Goal: Find specific fact: Find specific fact

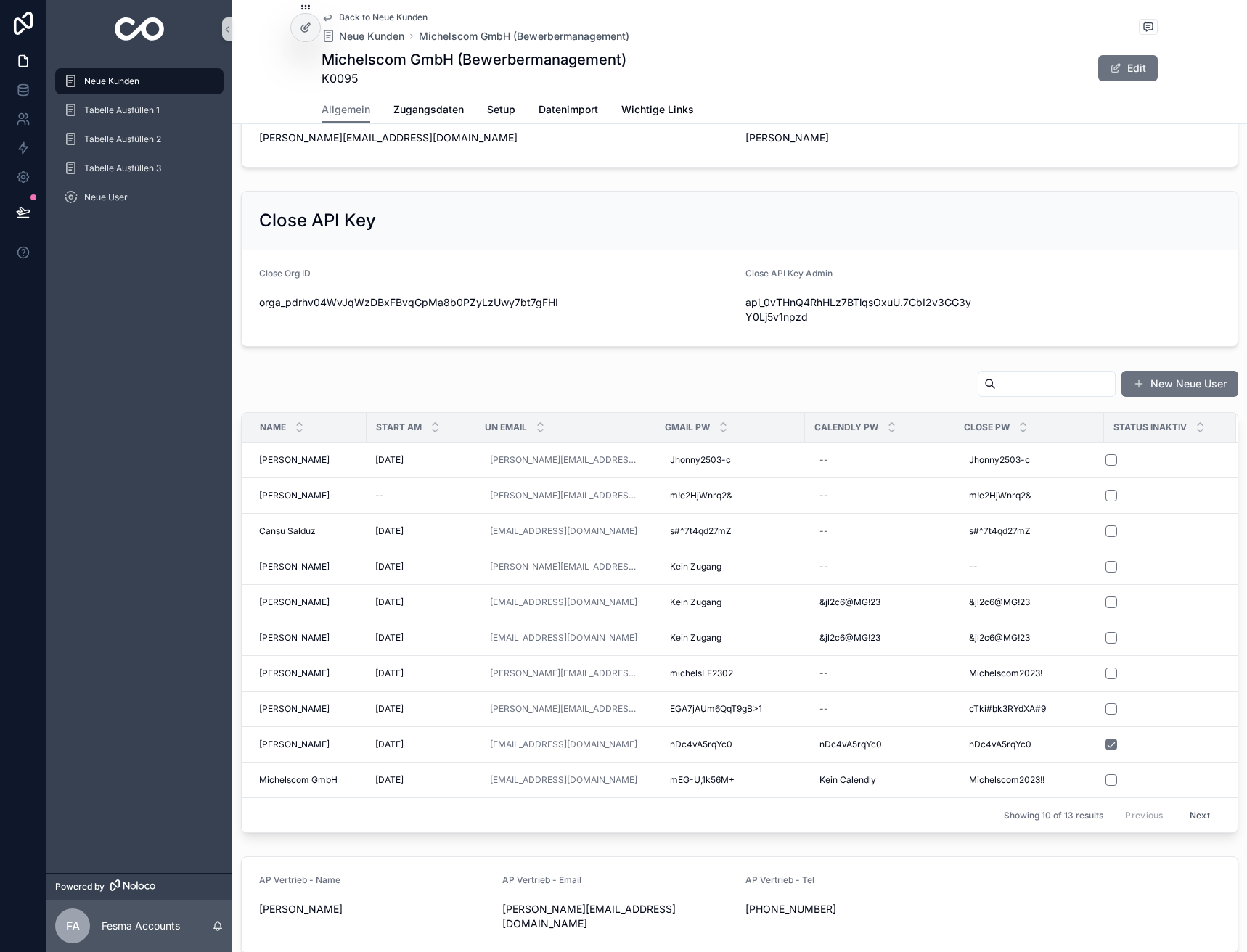
scroll to position [725, 0]
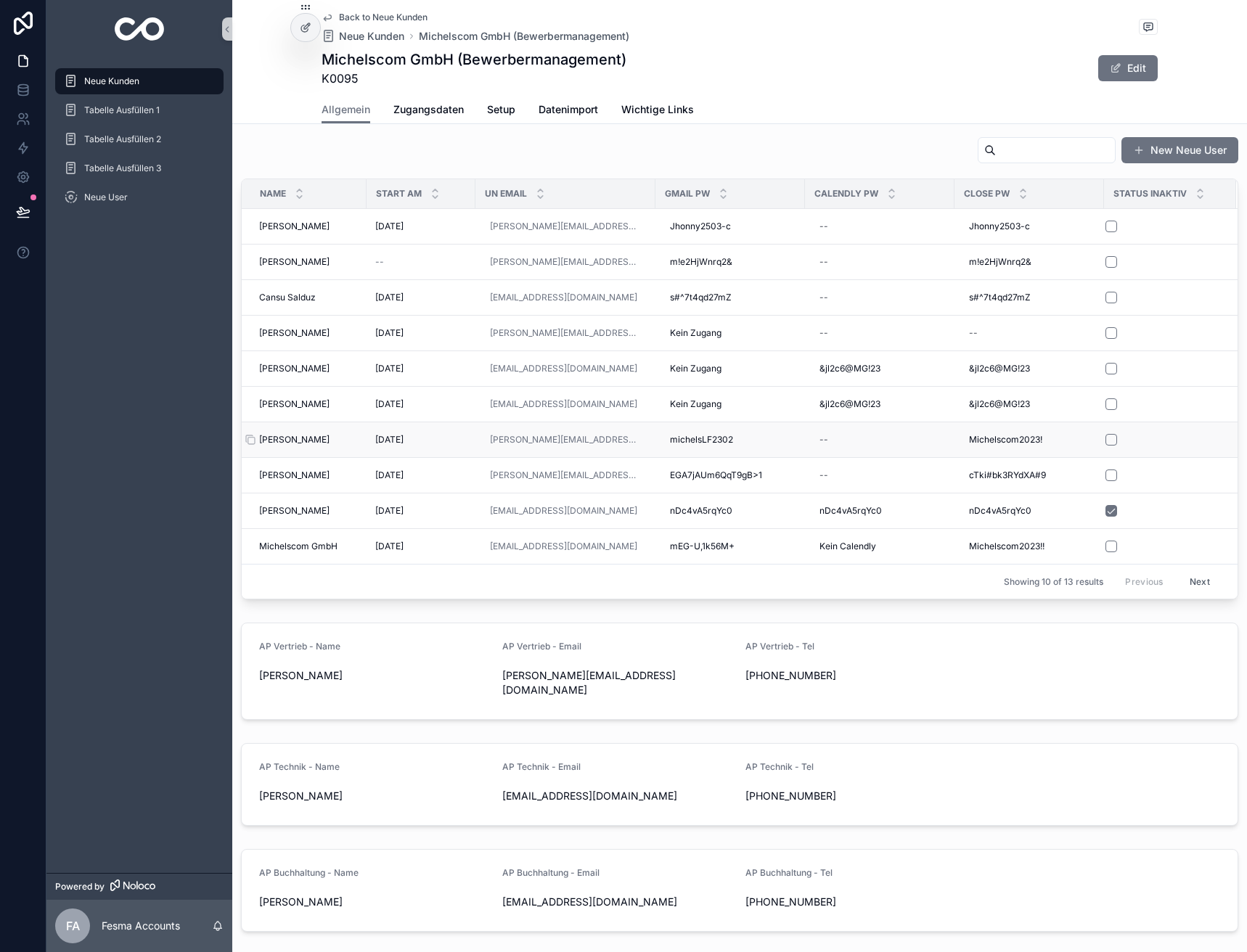
click at [298, 438] on span "[PERSON_NAME]" at bounding box center [294, 439] width 70 height 11
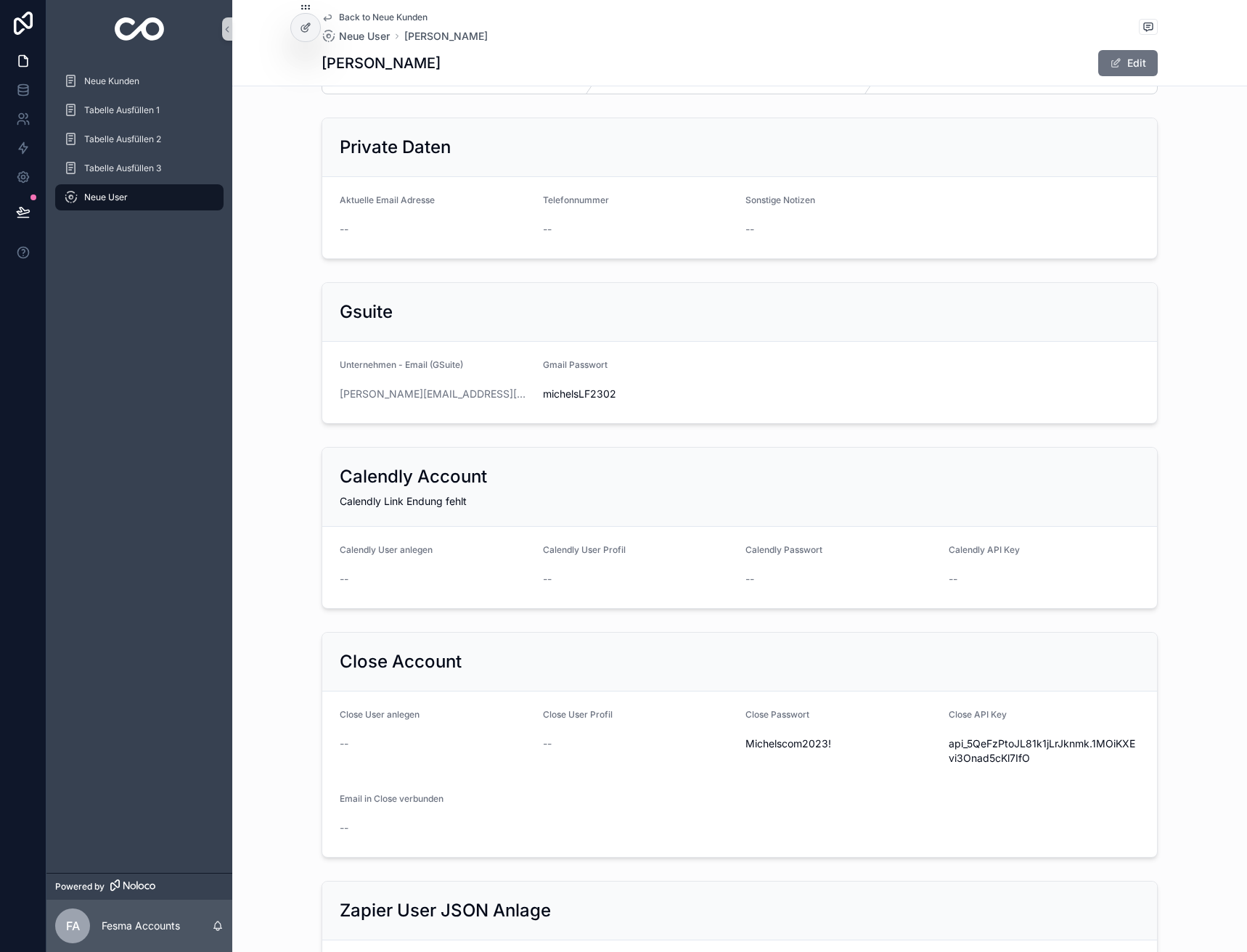
scroll to position [145, 0]
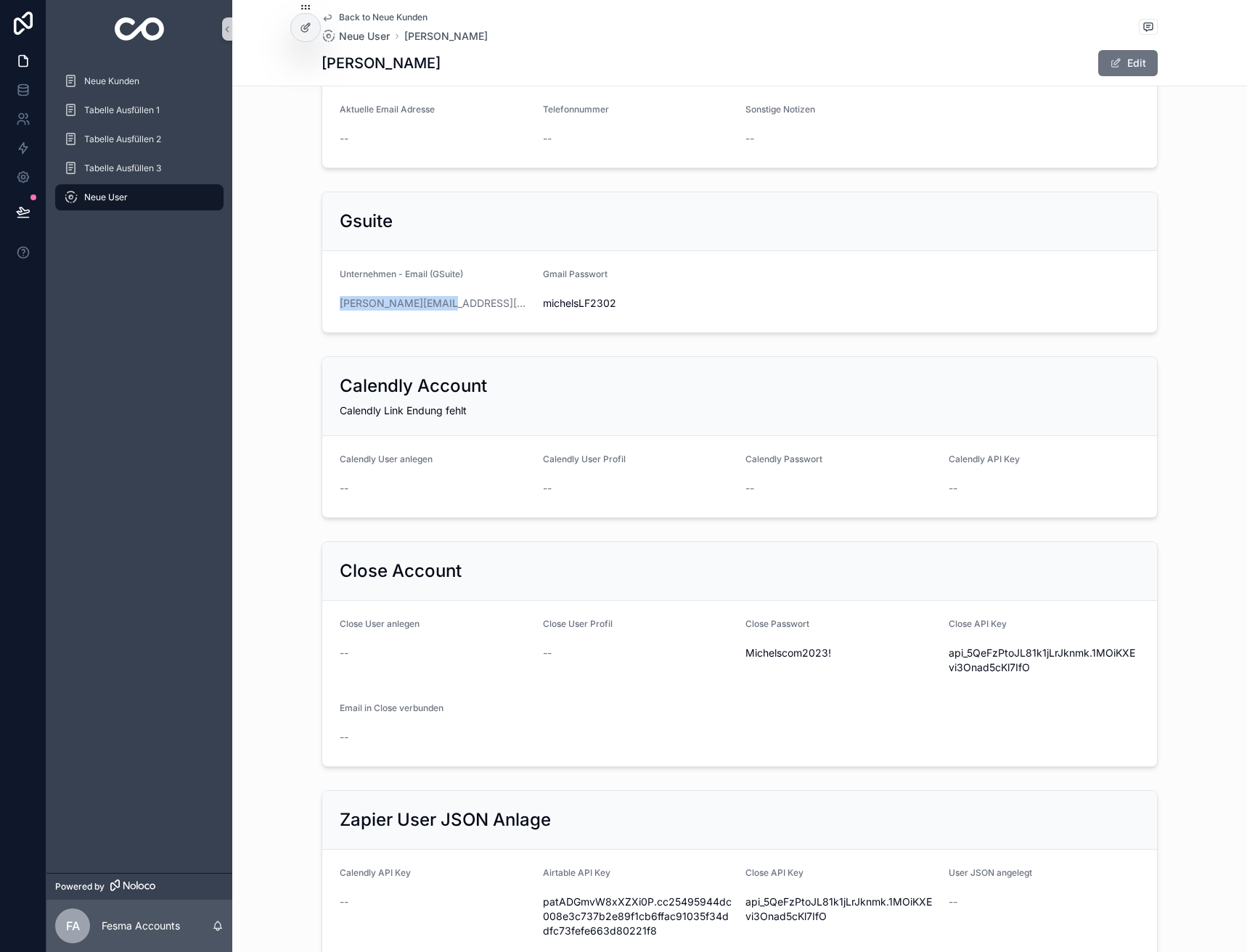
drag, startPoint x: 478, startPoint y: 299, endPoint x: 328, endPoint y: 314, distance: 150.7
click at [328, 314] on form "Unternehmen - Email (GSuite) [PERSON_NAME][EMAIL_ADDRESS][DOMAIN_NAME] Gmail Pa…" at bounding box center [739, 292] width 835 height 81
copy link "[PERSON_NAME][EMAIL_ADDRESS][DOMAIN_NAME]"
click at [786, 650] on span "Michelscom2023!" at bounding box center [841, 652] width 192 height 15
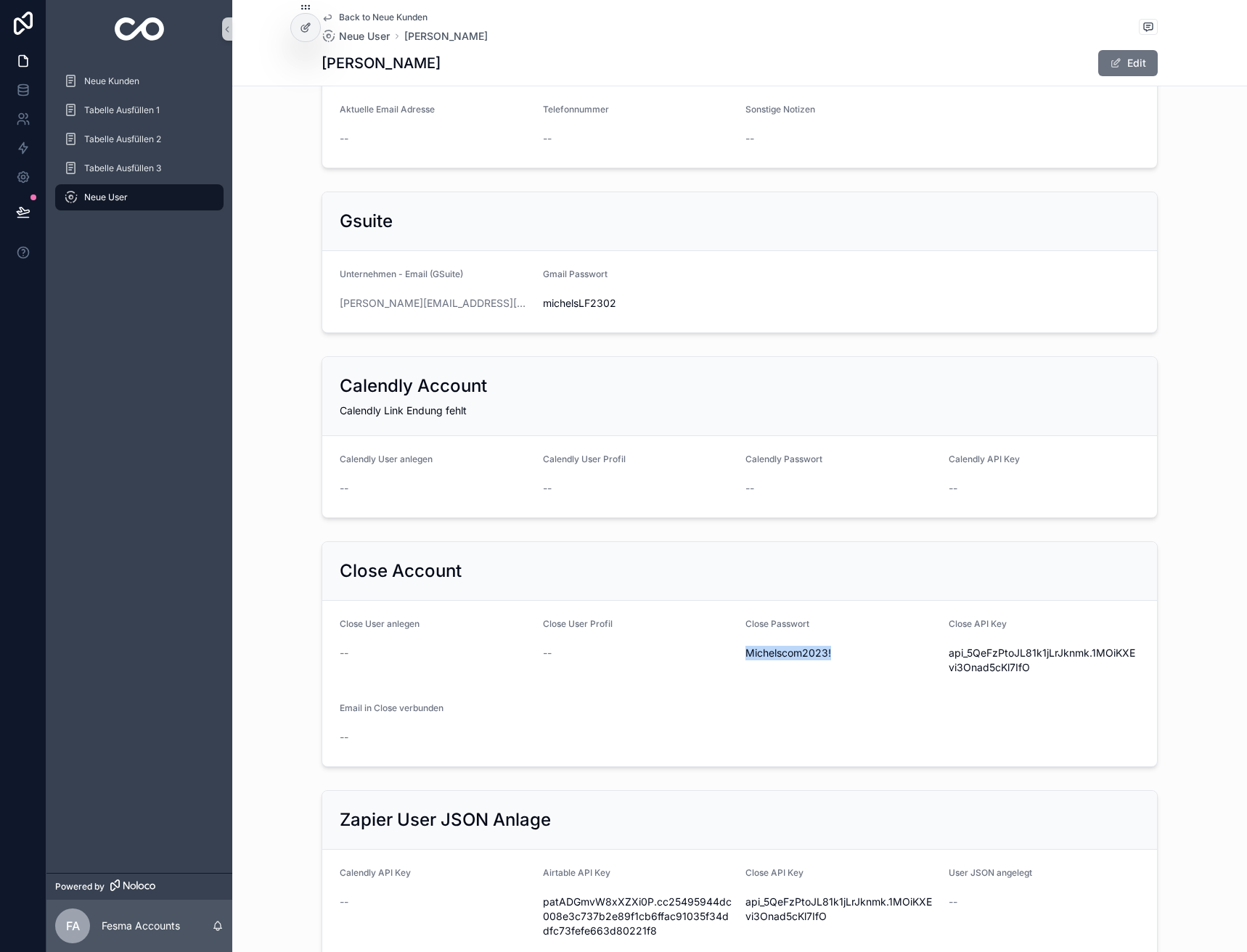
click at [786, 650] on span "Michelscom2023!" at bounding box center [841, 652] width 192 height 15
copy span "Michelscom2023!"
drag, startPoint x: 440, startPoint y: 306, endPoint x: 315, endPoint y: 316, distance: 125.4
click at [321, 316] on div "Gsuite Unternehmen - Email (GSuite) [PERSON_NAME][EMAIL_ADDRESS][DOMAIN_NAME] G…" at bounding box center [739, 262] width 836 height 141
copy link "[PERSON_NAME][EMAIL_ADDRESS][DOMAIN_NAME]"
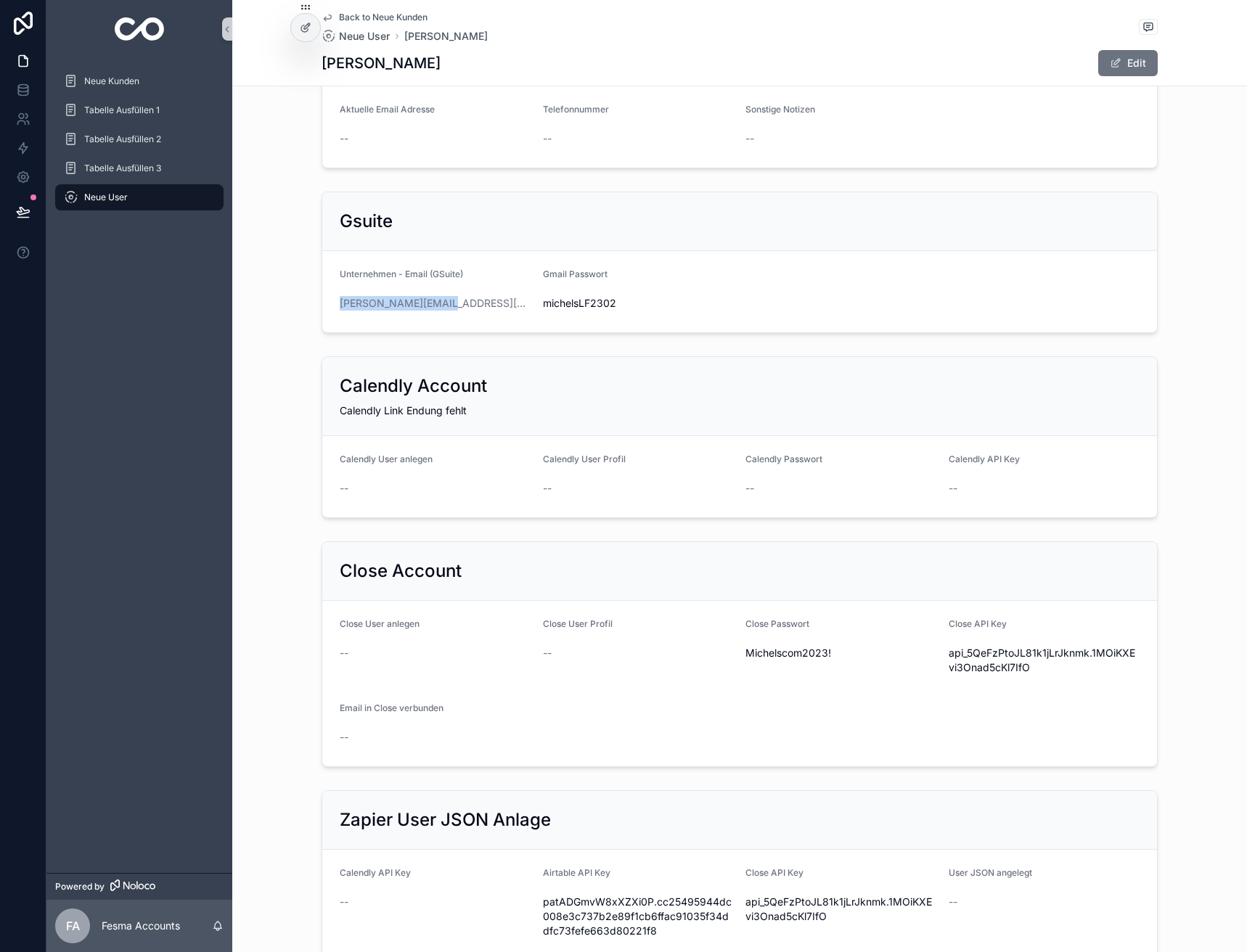
click at [617, 301] on span "michelsLF2302" at bounding box center [638, 303] width 192 height 15
drag, startPoint x: 617, startPoint y: 301, endPoint x: 550, endPoint y: 312, distance: 67.9
click at [550, 312] on div "michelsLF2302" at bounding box center [638, 303] width 192 height 23
copy span "michelsLF2302"
drag, startPoint x: 836, startPoint y: 654, endPoint x: 742, endPoint y: 658, distance: 94.1
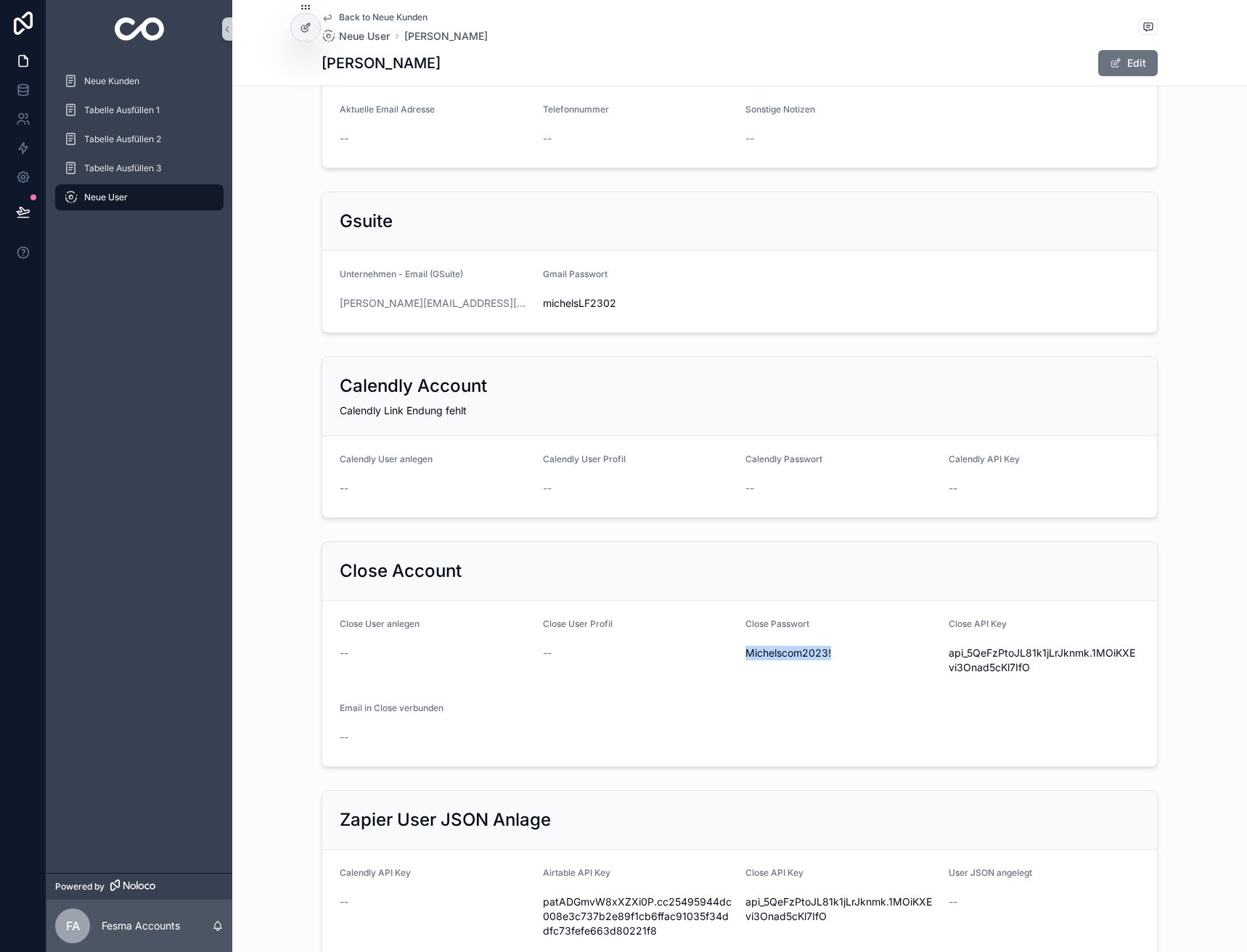
click at [745, 658] on span "Michelscom2023!" at bounding box center [841, 652] width 192 height 15
copy span "Michelscom2023!"
click at [718, 732] on form "Close User anlegen -- Close User Profil -- Close Passwort [SECURITY_DATA] Close…" at bounding box center [739, 683] width 835 height 165
click at [339, 14] on span "Back to Neue Kunden" at bounding box center [383, 16] width 88 height 11
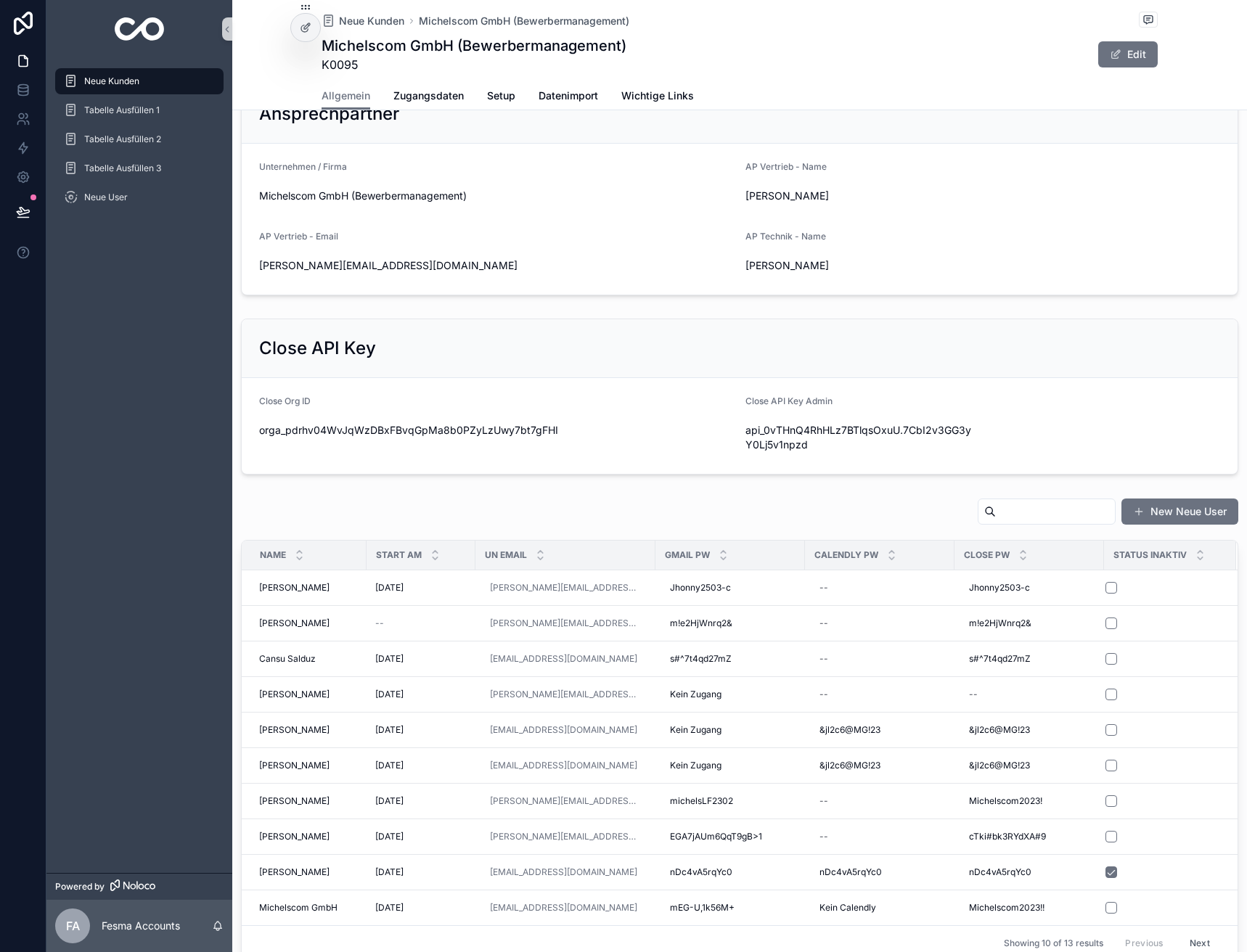
scroll to position [580, 0]
